Goal: Find contact information: Find phone

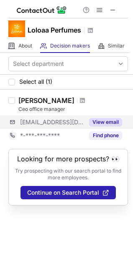
click at [122, 126] on div "[EMAIL_ADDRESS][DOMAIN_NAME] View email" at bounding box center [67, 122] width 119 height 13
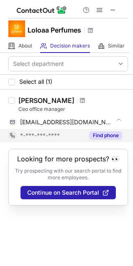
click at [104, 136] on button "Find phone" at bounding box center [105, 136] width 33 height 8
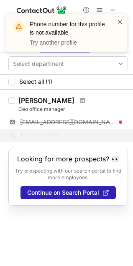
click at [120, 19] on span at bounding box center [120, 22] width 7 height 8
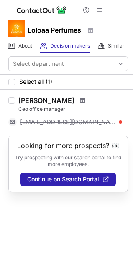
click at [83, 101] on span at bounding box center [82, 100] width 5 height 7
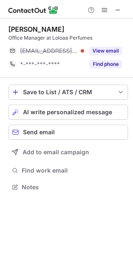
scroll to position [181, 132]
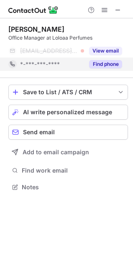
click at [119, 65] on button "Find phone" at bounding box center [105, 64] width 33 height 8
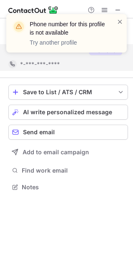
scroll to position [168, 132]
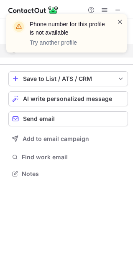
click at [120, 18] on span at bounding box center [120, 22] width 7 height 8
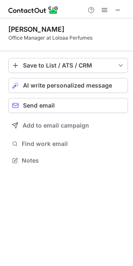
scroll to position [155, 132]
